Goal: Information Seeking & Learning: Compare options

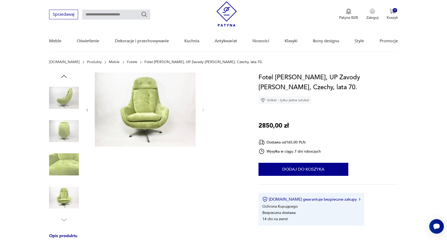
click at [68, 128] on img at bounding box center [64, 131] width 30 height 30
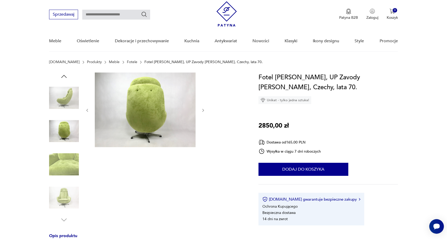
click at [62, 94] on img at bounding box center [64, 98] width 30 height 30
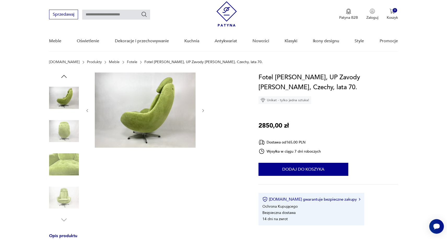
click at [58, 157] on img at bounding box center [64, 165] width 30 height 30
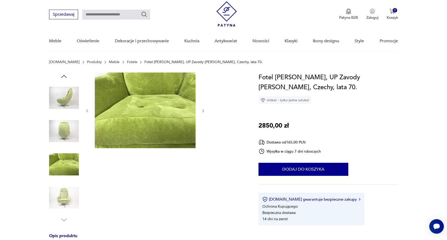
click at [67, 192] on img at bounding box center [64, 198] width 30 height 30
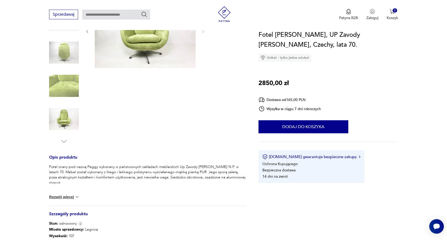
scroll to position [92, 0]
click at [68, 197] on button "Rozwiń więcej" at bounding box center [64, 196] width 30 height 5
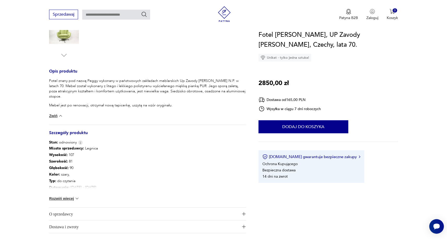
scroll to position [180, 0]
click at [67, 195] on button "Rozwiń więcej" at bounding box center [64, 197] width 30 height 5
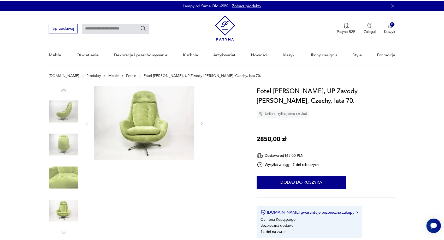
scroll to position [28, 0]
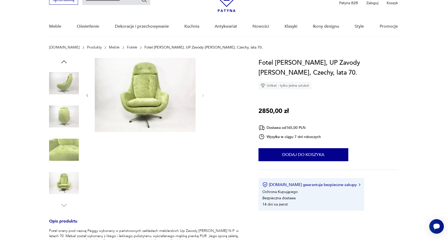
click at [65, 119] on img at bounding box center [64, 117] width 30 height 30
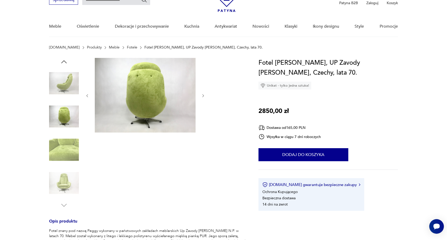
click at [65, 140] on img at bounding box center [64, 150] width 30 height 30
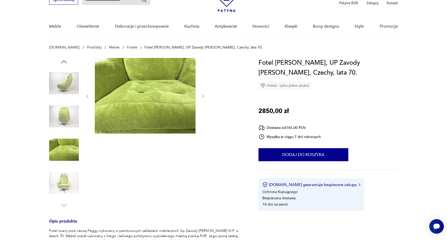
click at [65, 156] on img at bounding box center [64, 150] width 30 height 30
click at [64, 178] on img at bounding box center [64, 183] width 30 height 30
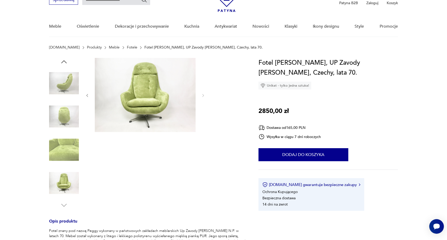
click at [62, 87] on img at bounding box center [64, 83] width 30 height 30
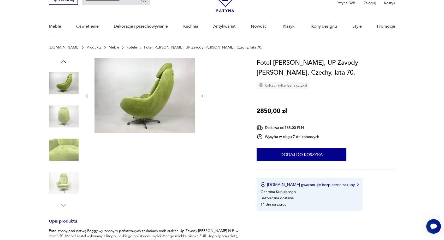
click at [64, 84] on img at bounding box center [64, 83] width 30 height 30
click at [63, 105] on img at bounding box center [64, 117] width 30 height 30
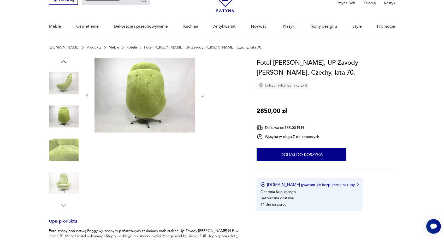
click at [60, 132] on div at bounding box center [64, 117] width 30 height 30
click at [61, 152] on img at bounding box center [64, 150] width 30 height 30
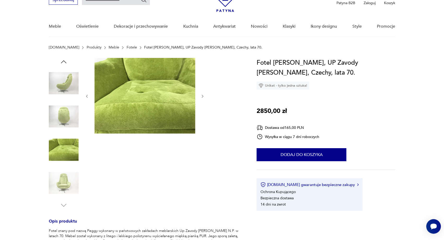
click at [63, 183] on img at bounding box center [64, 183] width 30 height 30
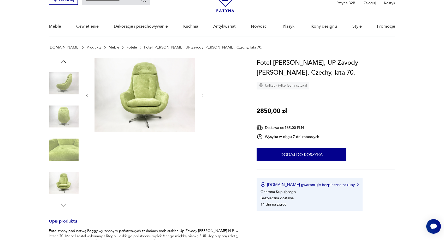
click at [60, 91] on img at bounding box center [64, 83] width 30 height 30
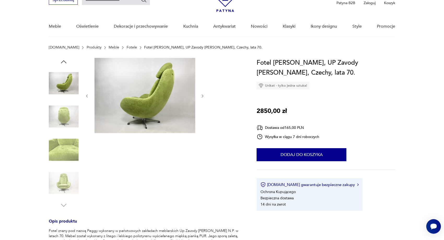
click at [165, 88] on img at bounding box center [145, 95] width 101 height 75
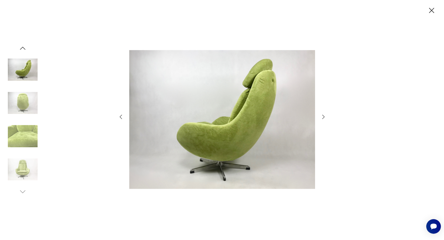
click at [207, 105] on img at bounding box center [222, 120] width 186 height 192
click at [322, 114] on icon "button" at bounding box center [323, 117] width 6 height 6
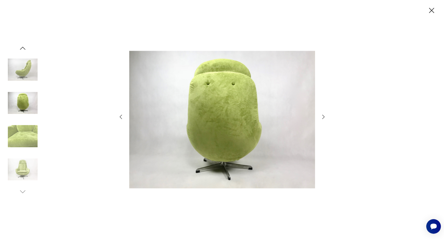
click at [322, 114] on icon "button" at bounding box center [323, 117] width 6 height 6
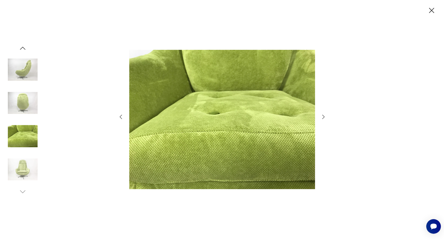
click at [322, 114] on icon "button" at bounding box center [323, 117] width 6 height 6
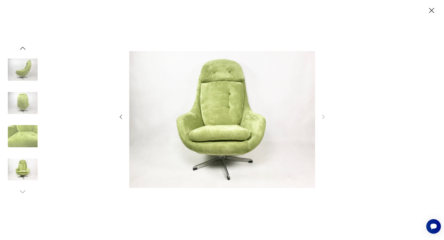
click at [431, 11] on icon "button" at bounding box center [431, 10] width 5 height 5
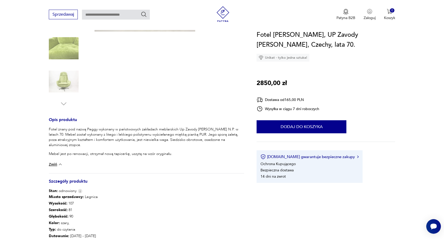
scroll to position [130, 0]
click at [63, 58] on img at bounding box center [64, 48] width 30 height 30
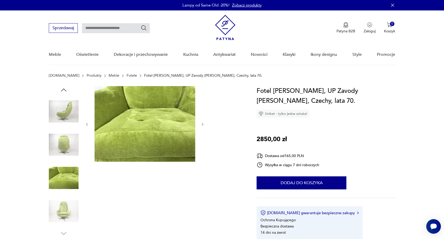
scroll to position [0, 0]
click at [133, 115] on img at bounding box center [145, 124] width 101 height 76
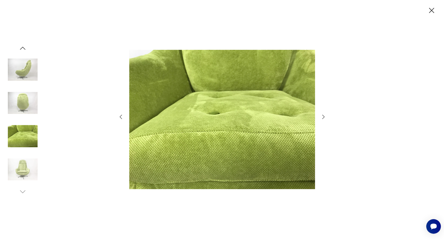
click at [325, 118] on icon "button" at bounding box center [323, 117] width 6 height 6
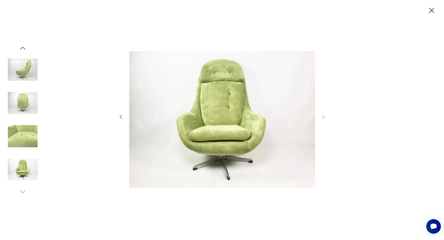
click at [435, 11] on icon "button" at bounding box center [431, 10] width 9 height 9
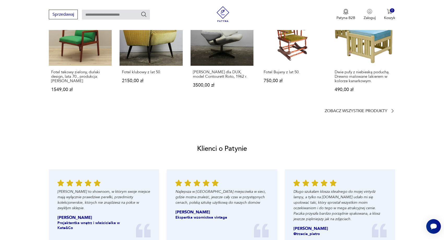
scroll to position [535, 0]
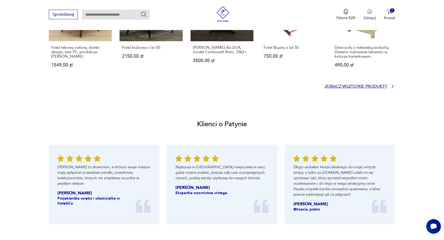
click at [386, 85] on p "Zobacz wszystkie produkty" at bounding box center [356, 86] width 63 height 3
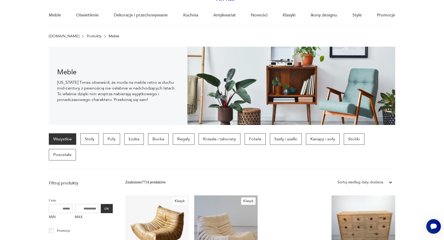
scroll to position [21, 0]
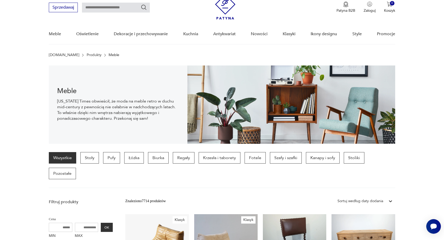
click at [107, 4] on input "text" at bounding box center [116, 8] width 68 height 10
type input "**********"
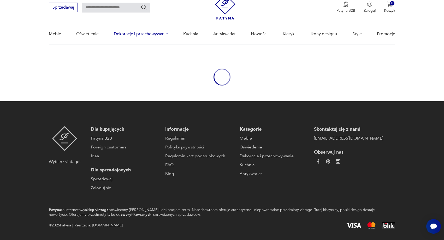
type input "**********"
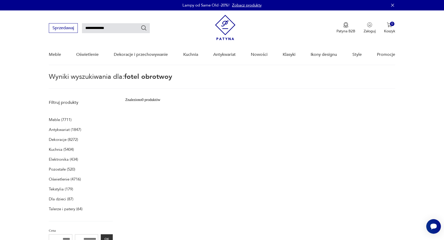
drag, startPoint x: 117, startPoint y: 25, endPoint x: 45, endPoint y: 25, distance: 72.1
click at [45, 25] on nav "**********" at bounding box center [222, 37] width 444 height 55
click at [126, 29] on input "**********" at bounding box center [116, 28] width 68 height 10
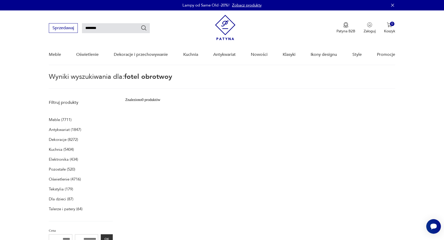
type input "********"
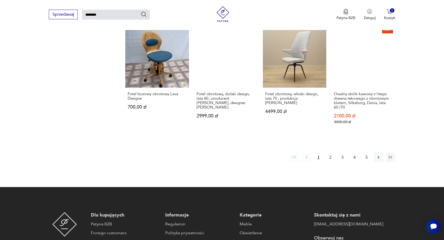
scroll to position [423, 0]
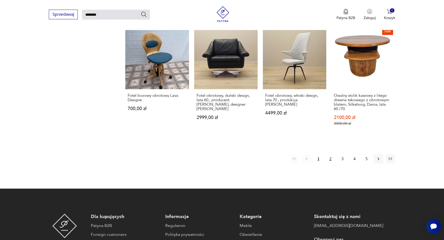
click at [329, 158] on button "2" at bounding box center [330, 158] width 9 height 9
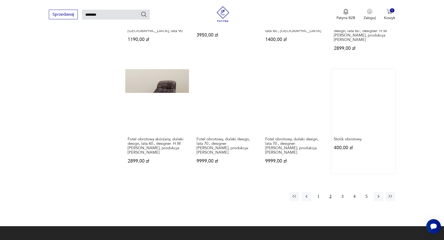
scroll to position [395, 0]
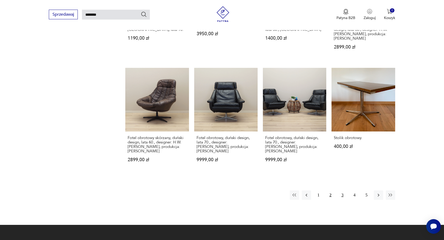
click at [343, 194] on button "3" at bounding box center [342, 195] width 9 height 9
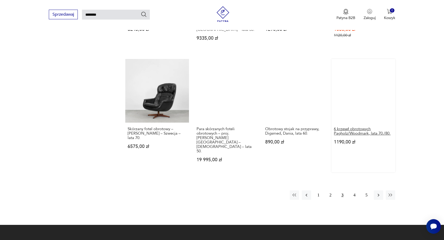
scroll to position [392, 0]
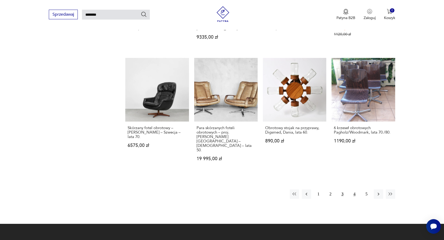
click at [355, 190] on button "4" at bounding box center [354, 194] width 9 height 9
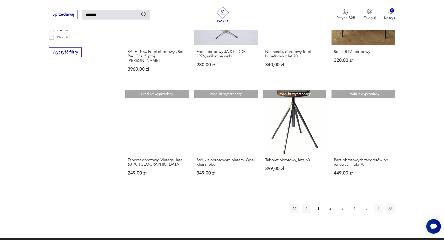
scroll to position [489, 0]
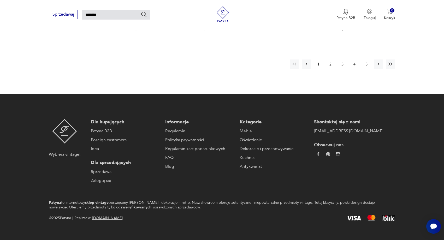
click at [368, 69] on button "5" at bounding box center [366, 64] width 9 height 9
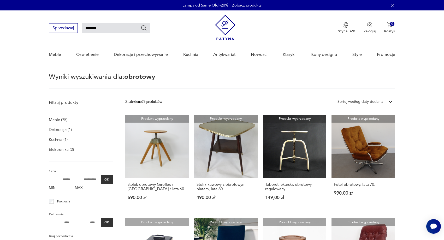
click at [115, 31] on input "********" at bounding box center [116, 28] width 68 height 10
type input "**********"
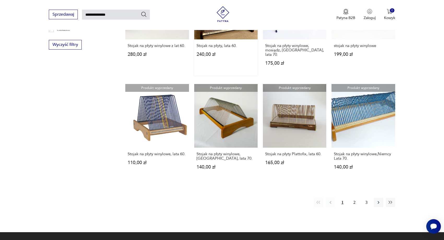
scroll to position [358, 0]
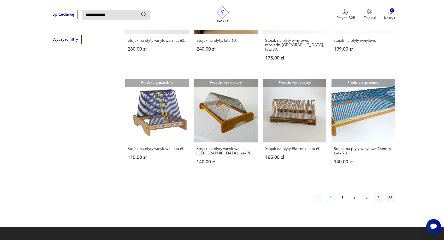
click at [353, 202] on button "2" at bounding box center [354, 197] width 9 height 9
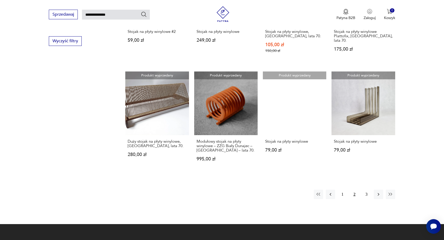
scroll to position [355, 0]
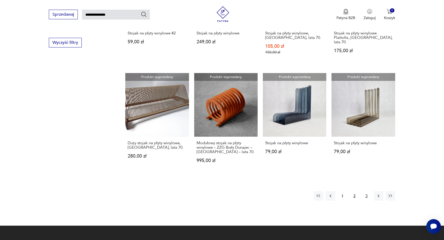
click at [367, 201] on button "3" at bounding box center [366, 195] width 9 height 9
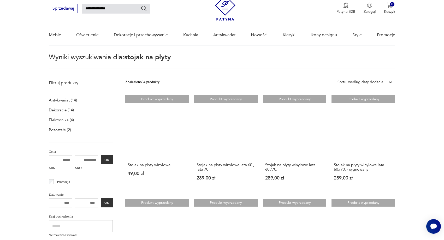
scroll to position [19, 0]
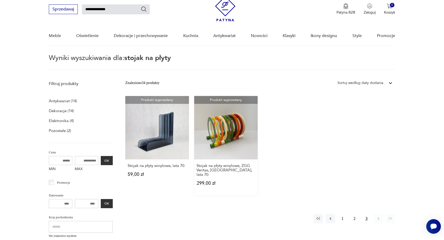
click at [230, 142] on link "Produkt wyprzedany Stojak na płyty winylowe, ZGG Veritas, [GEOGRAPHIC_DATA], la…" at bounding box center [225, 146] width 63 height 100
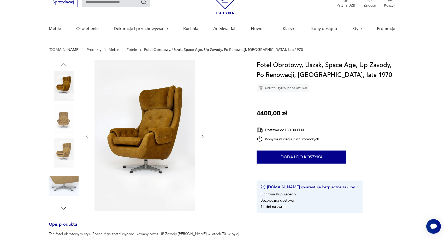
scroll to position [26, 0]
click at [65, 126] on img at bounding box center [64, 119] width 30 height 30
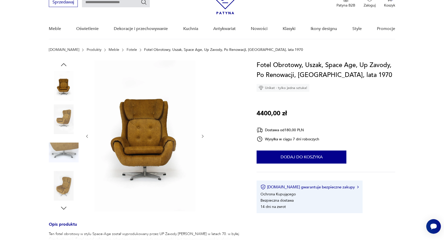
click at [66, 140] on img at bounding box center [64, 153] width 30 height 30
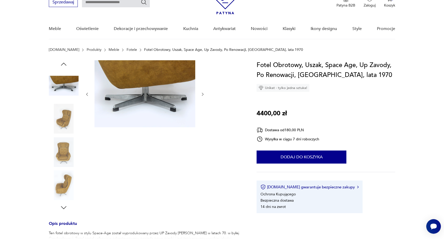
click at [66, 164] on img at bounding box center [64, 152] width 30 height 30
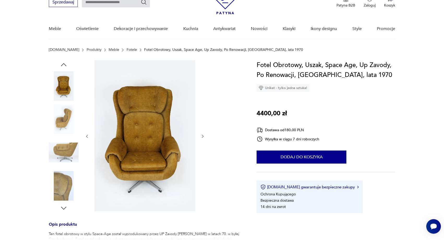
click at [67, 188] on img at bounding box center [64, 186] width 30 height 30
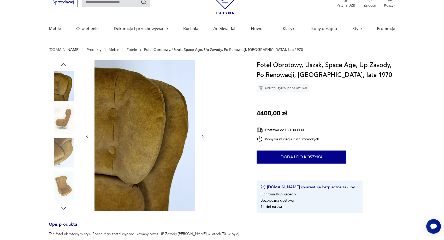
click at [54, 85] on img at bounding box center [64, 86] width 30 height 30
click at [65, 84] on img at bounding box center [64, 86] width 30 height 30
click at [69, 88] on img at bounding box center [64, 86] width 30 height 30
click at [64, 203] on div at bounding box center [64, 136] width 30 height 152
click at [64, 205] on icon "button" at bounding box center [64, 208] width 8 height 8
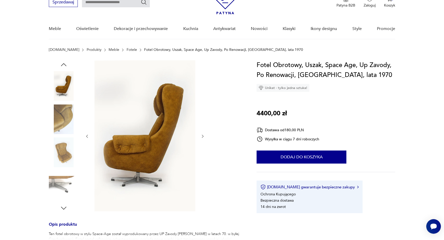
click at [64, 186] on img at bounding box center [64, 186] width 30 height 30
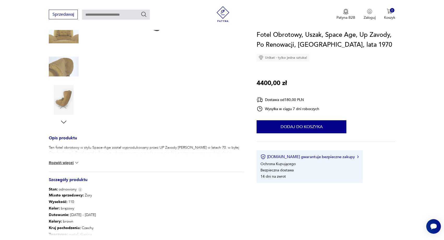
scroll to position [162, 0]
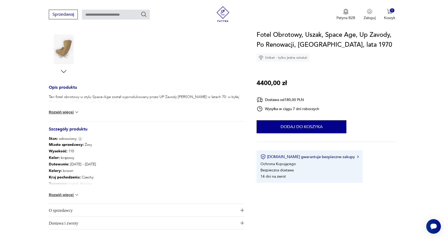
click at [86, 178] on p "Kraj pochodzenia : Czechy" at bounding box center [83, 177] width 68 height 7
click at [73, 194] on button "Rozwiń więcej" at bounding box center [64, 194] width 30 height 5
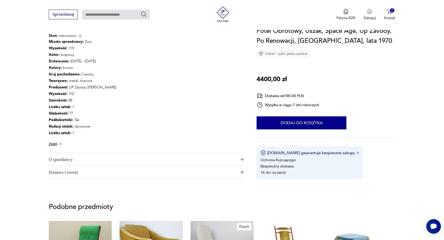
scroll to position [275, 0]
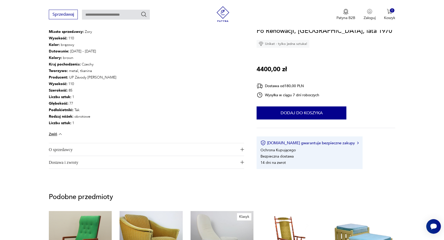
click at [221, 150] on span "O sprzedawcy" at bounding box center [143, 149] width 188 height 13
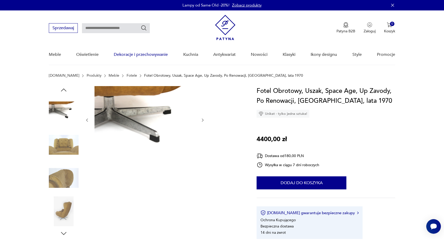
scroll to position [0, 0]
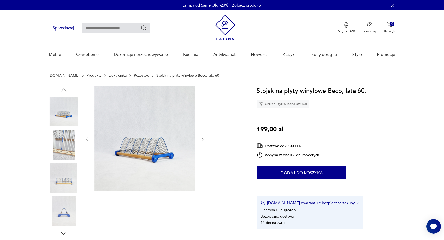
click at [61, 151] on img at bounding box center [64, 145] width 30 height 30
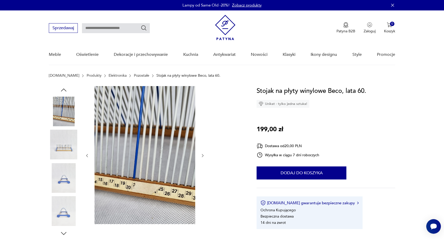
click at [60, 181] on img at bounding box center [64, 178] width 30 height 30
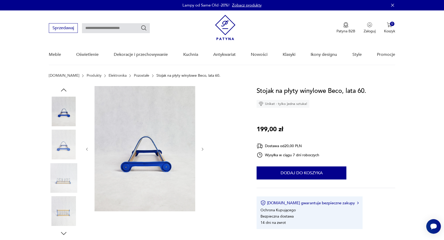
click at [68, 202] on img at bounding box center [64, 212] width 30 height 30
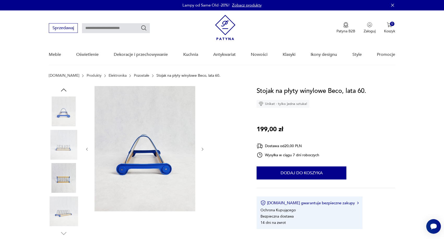
click at [68, 220] on img at bounding box center [64, 212] width 30 height 30
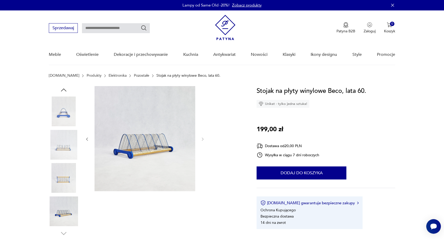
click at [136, 150] on img at bounding box center [145, 138] width 101 height 105
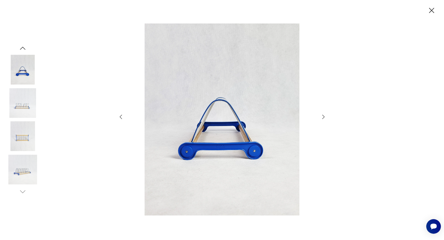
click at [231, 138] on img at bounding box center [222, 120] width 186 height 192
click at [320, 114] on icon "button" at bounding box center [323, 117] width 6 height 6
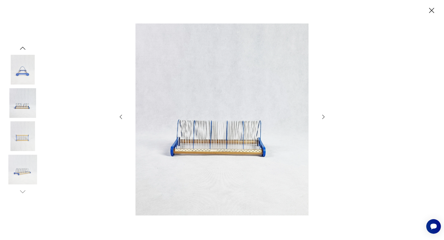
click at [320, 114] on icon "button" at bounding box center [323, 117] width 6 height 6
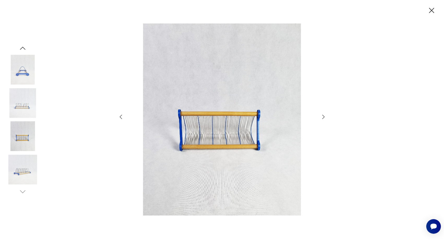
click at [430, 8] on icon "button" at bounding box center [431, 10] width 9 height 9
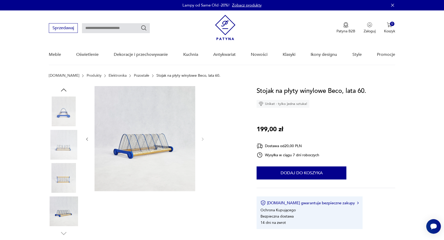
click at [63, 111] on img at bounding box center [64, 112] width 30 height 30
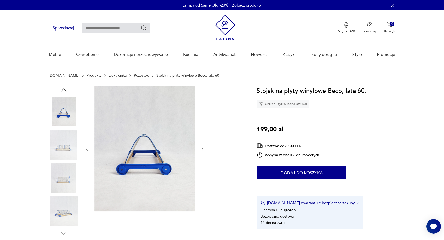
click at [69, 150] on img at bounding box center [64, 145] width 30 height 30
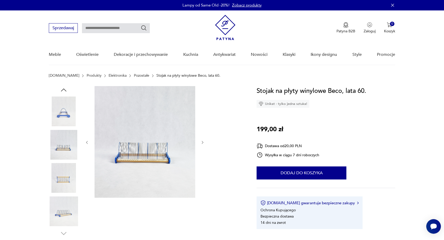
click at [166, 144] on img at bounding box center [145, 142] width 101 height 112
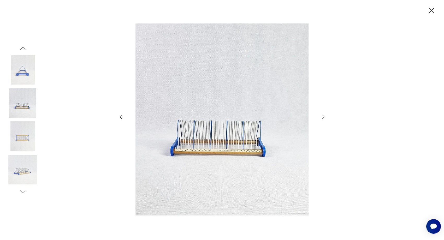
click at [431, 11] on icon "button" at bounding box center [431, 10] width 5 height 5
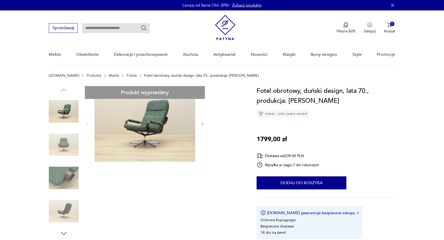
click at [115, 28] on input "text" at bounding box center [116, 28] width 68 height 10
type input "**********"
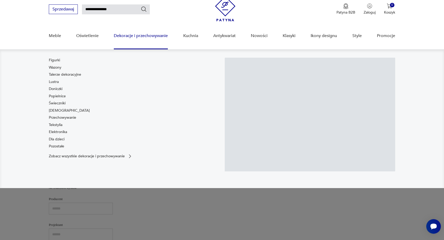
scroll to position [22, 0]
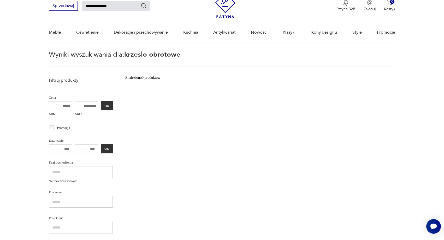
click at [133, 5] on input "**********" at bounding box center [116, 6] width 68 height 10
type input "*"
